Goal: Task Accomplishment & Management: Manage account settings

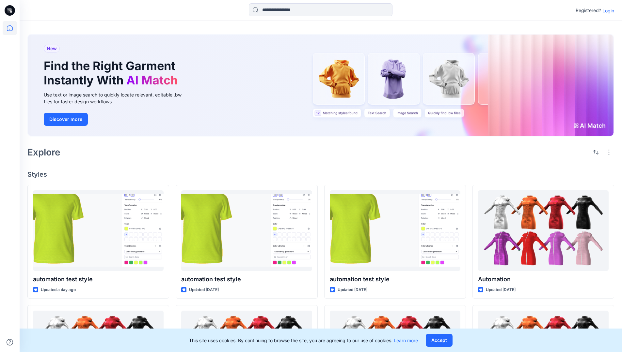
click at [606, 10] on p "Login" at bounding box center [608, 10] width 12 height 7
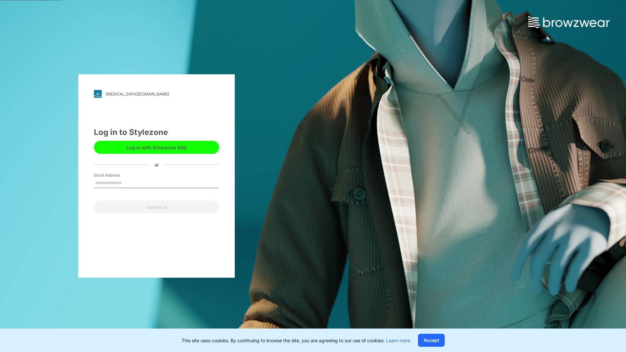
click at [129, 183] on input "Email Address" at bounding box center [156, 183] width 125 height 10
type input "**********"
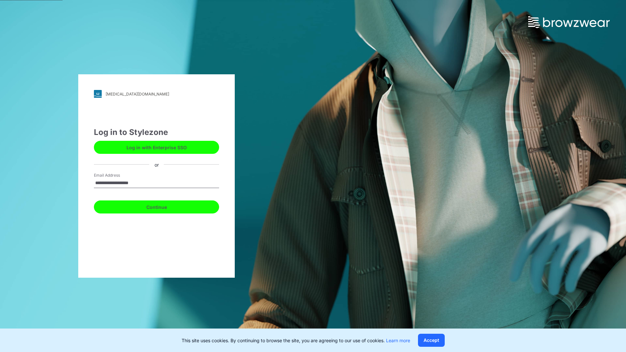
click at [164, 206] on button "Continue" at bounding box center [156, 207] width 125 height 13
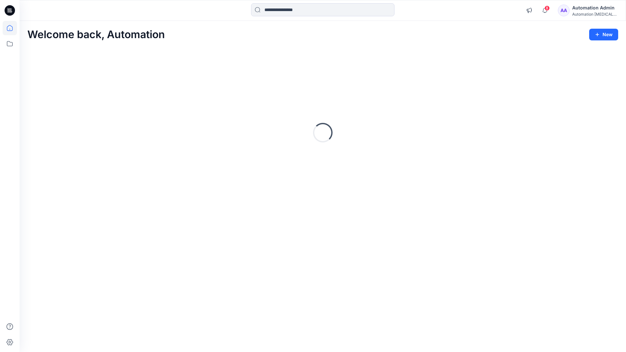
click at [12, 28] on icon at bounding box center [10, 28] width 6 height 6
click at [12, 44] on icon at bounding box center [10, 44] width 14 height 14
